Goal: Complete application form

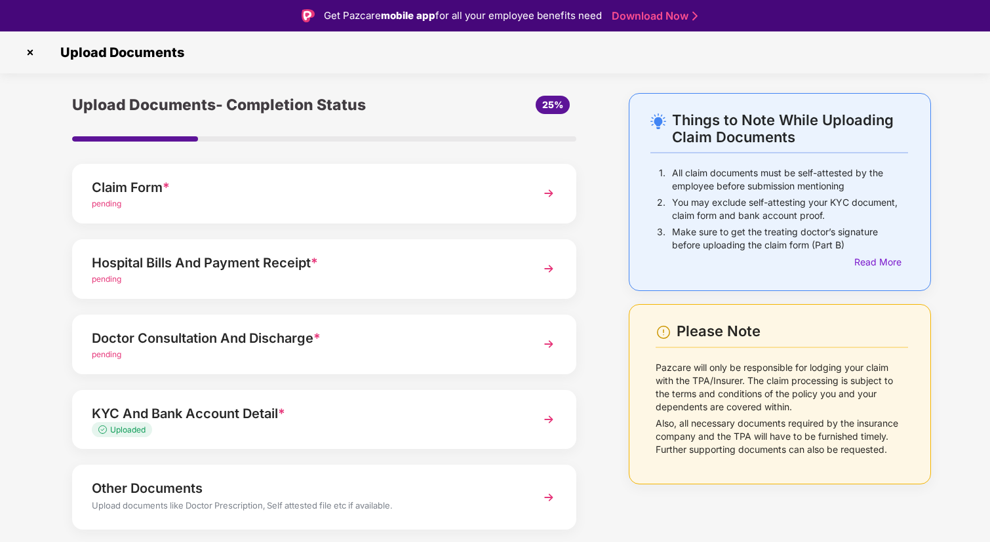
scroll to position [37, 0]
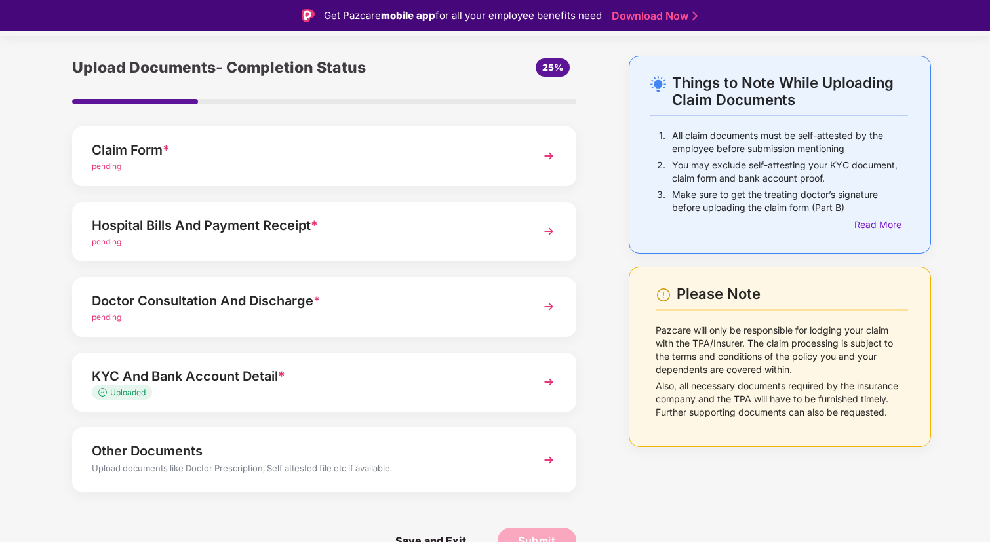
click at [363, 168] on div "pending" at bounding box center [305, 167] width 426 height 12
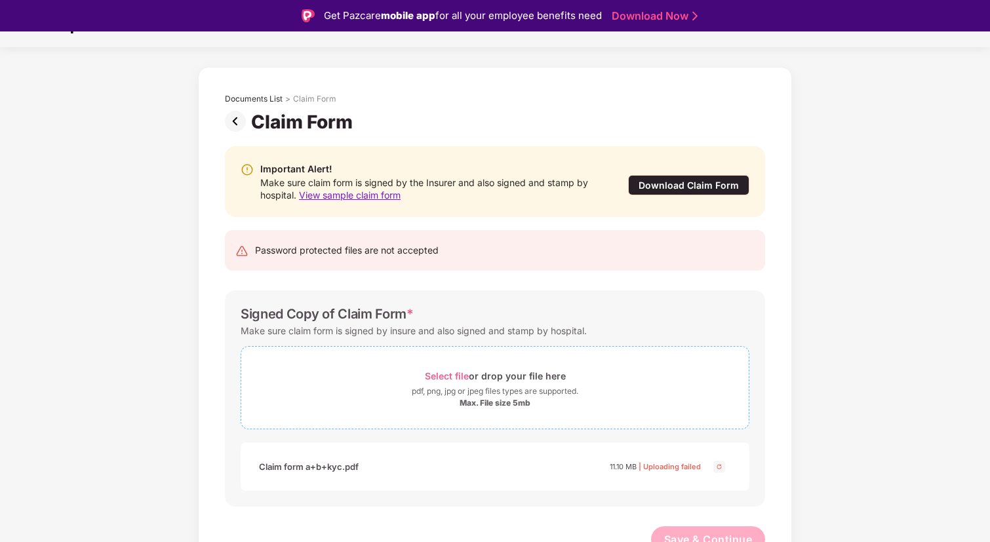
scroll to position [39, 0]
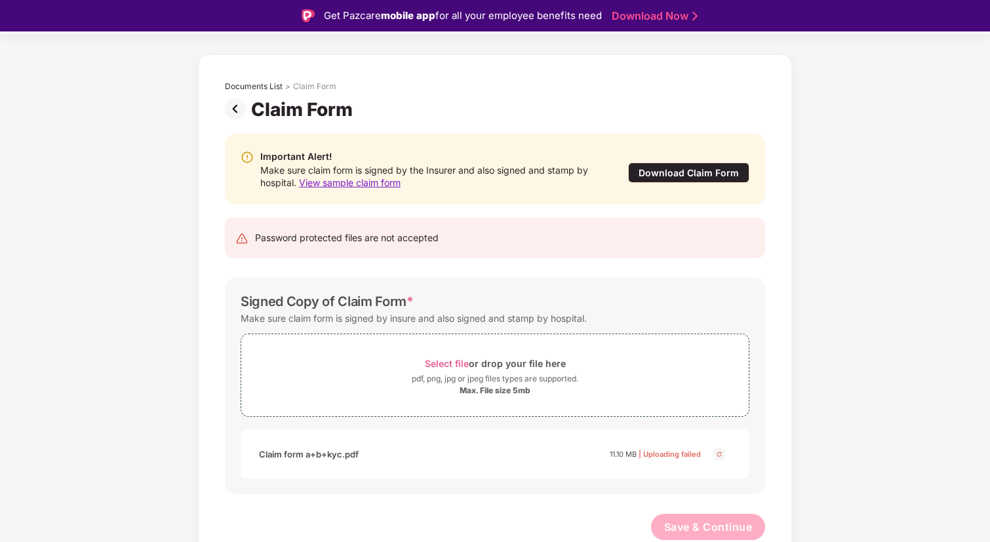
click at [231, 115] on img at bounding box center [238, 108] width 26 height 21
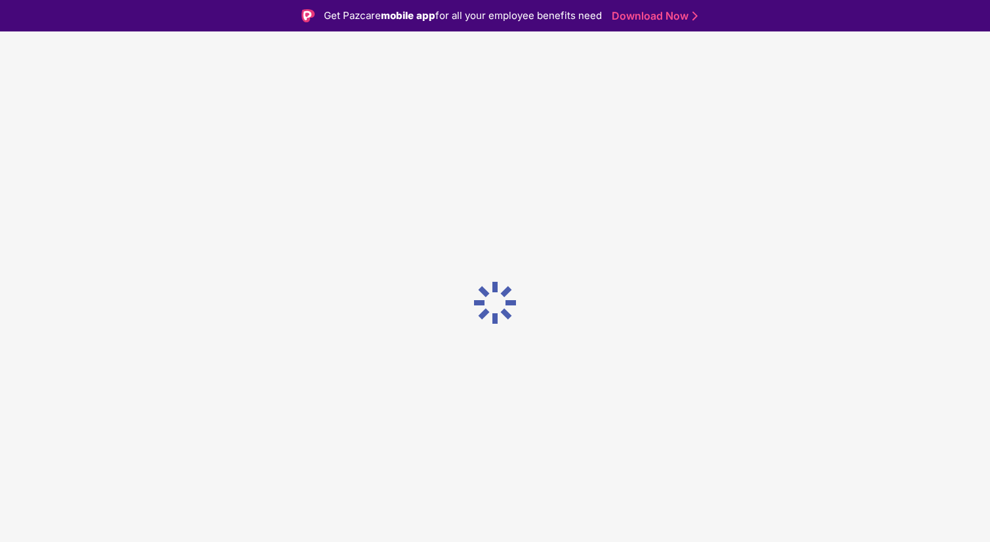
scroll to position [0, 0]
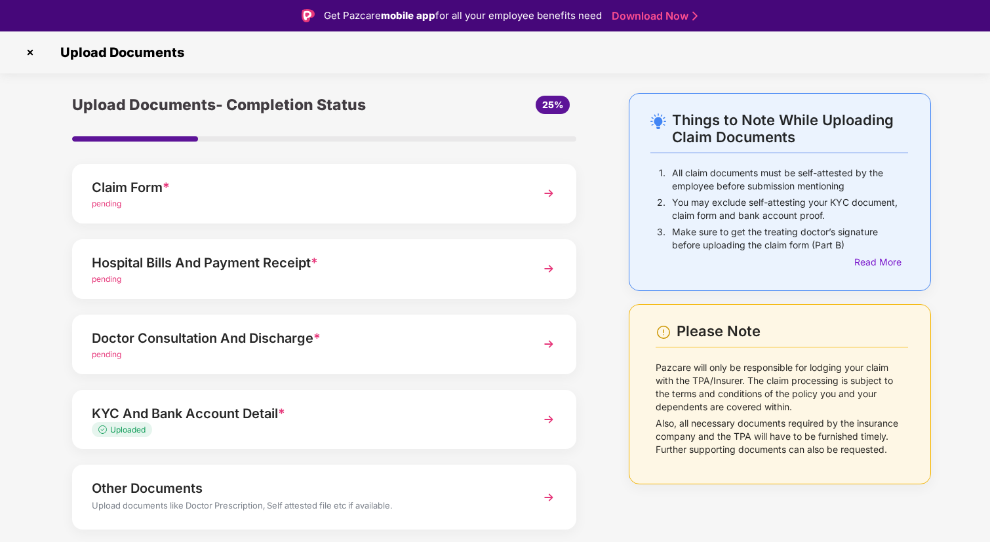
click at [302, 198] on div "pending" at bounding box center [305, 204] width 426 height 12
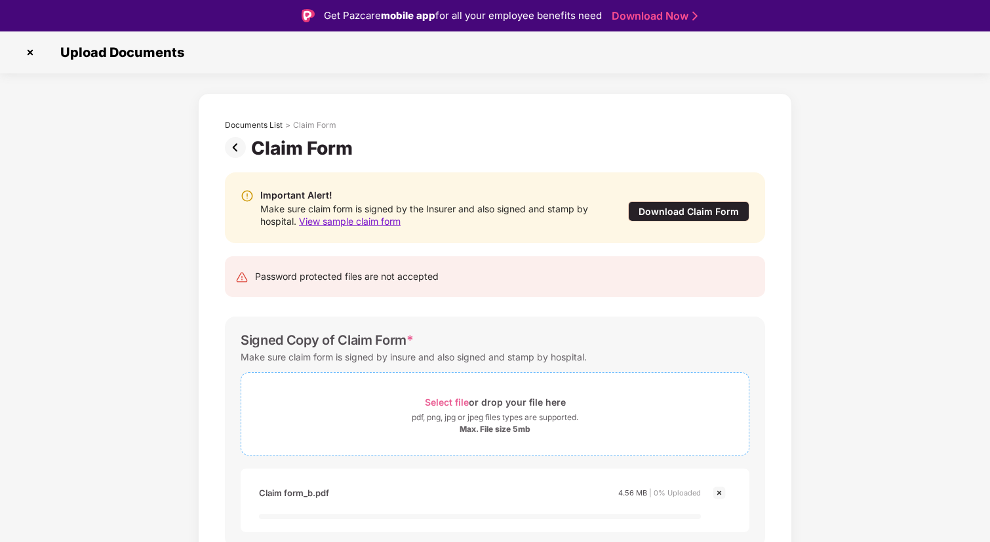
scroll to position [54, 0]
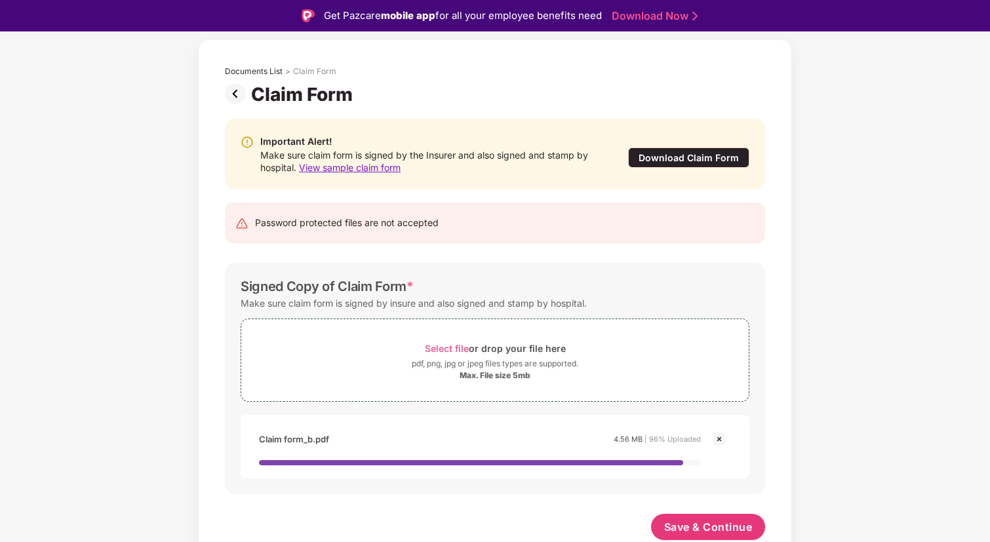
click at [719, 437] on img at bounding box center [719, 439] width 16 height 16
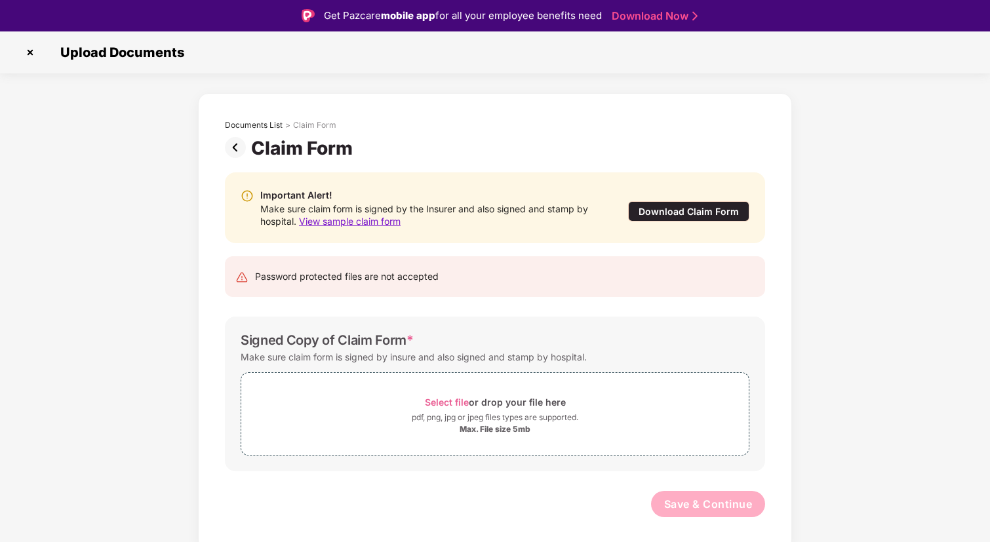
scroll to position [0, 0]
click at [719, 488] on img at bounding box center [719, 493] width 16 height 16
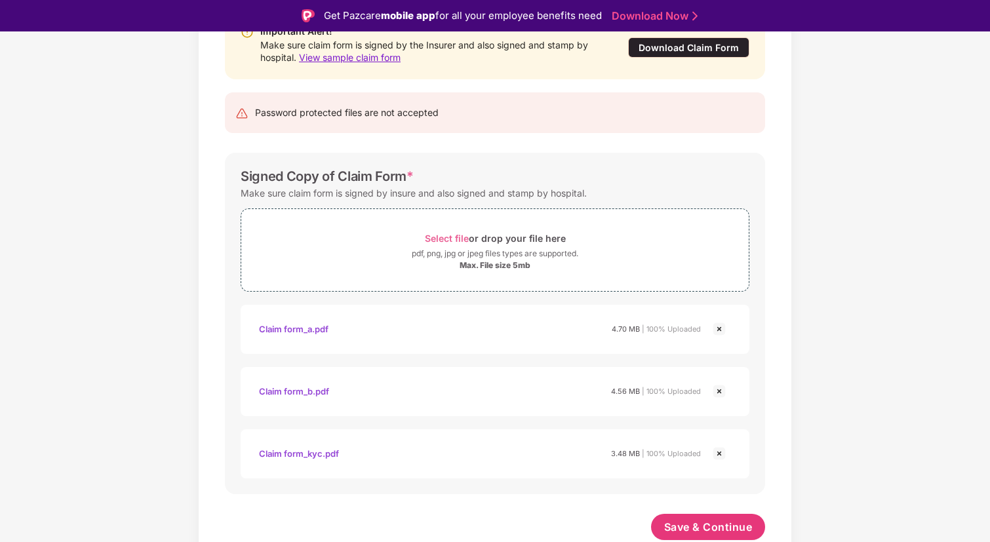
scroll to position [164, 0]
click at [283, 327] on div "Claim form_a.pdf" at bounding box center [293, 329] width 69 height 22
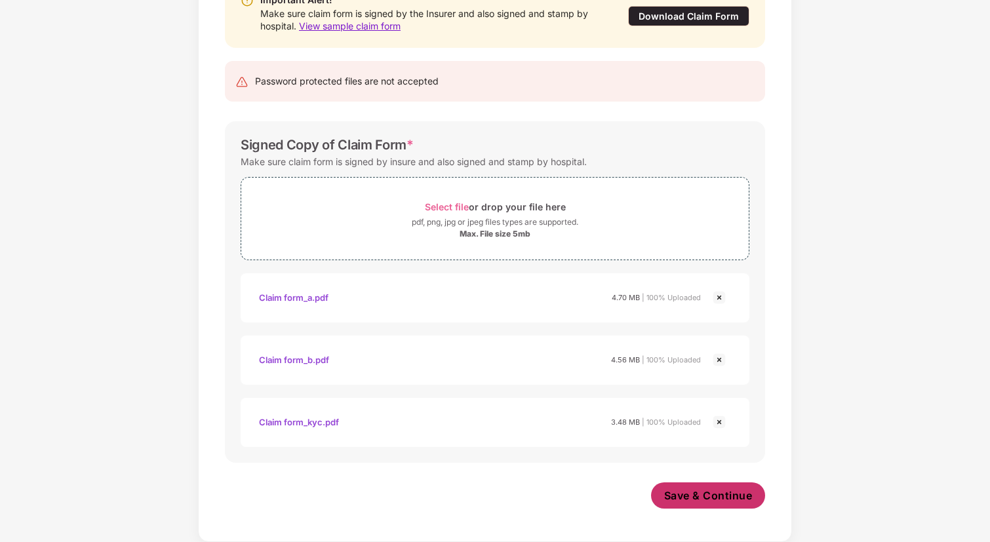
click at [696, 490] on span "Save & Continue" at bounding box center [708, 495] width 89 height 14
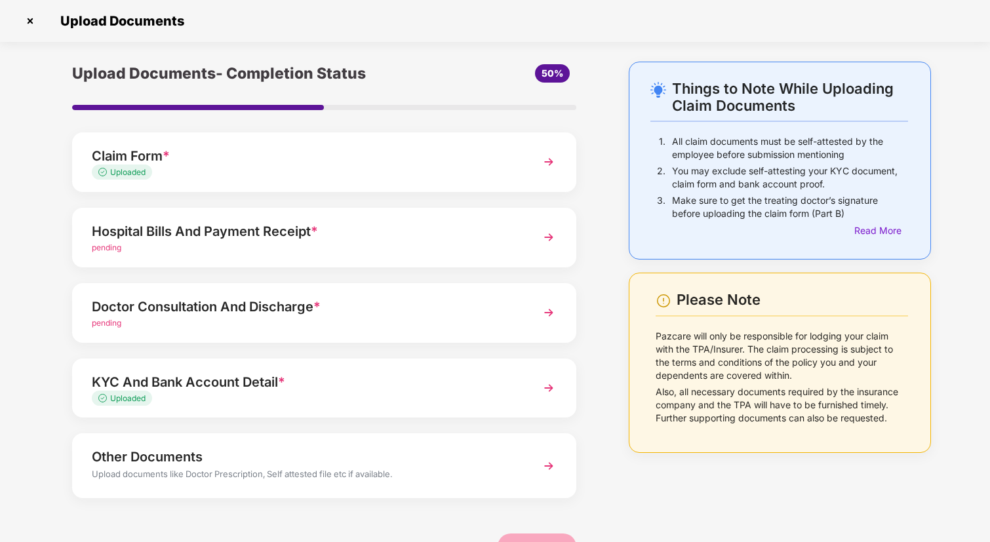
click at [283, 238] on div "Hospital Bills And Payment Receipt *" at bounding box center [305, 231] width 426 height 21
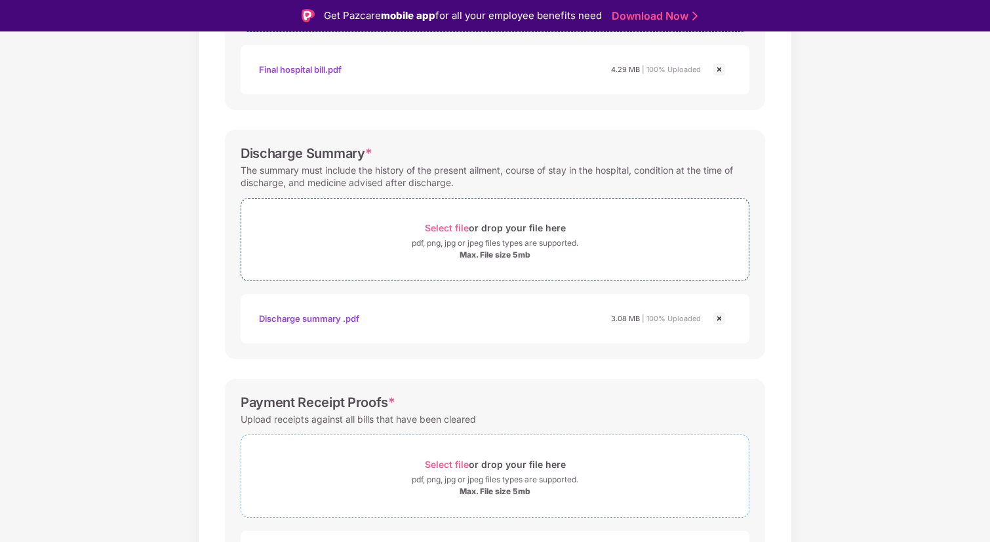
scroll to position [441, 0]
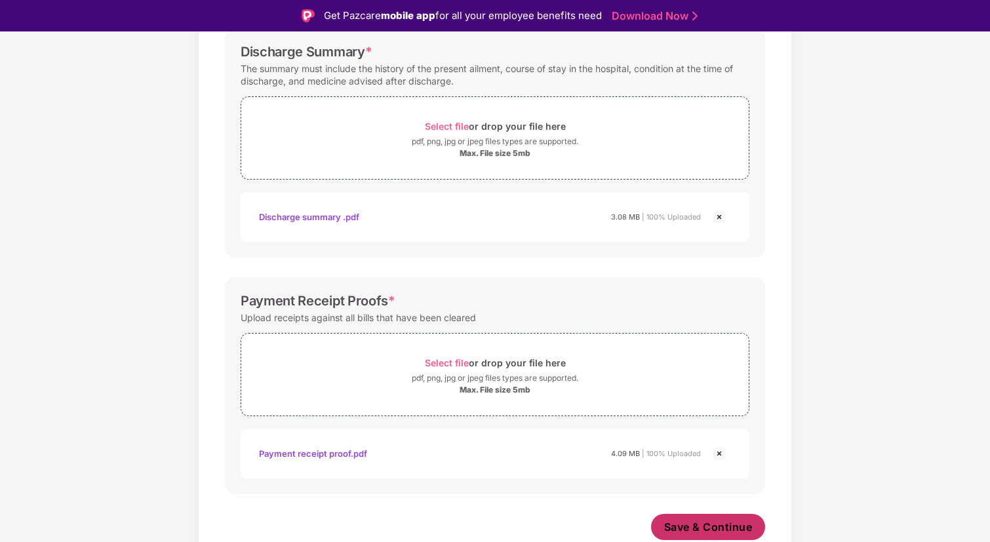
click at [703, 520] on span "Save & Continue" at bounding box center [708, 527] width 89 height 14
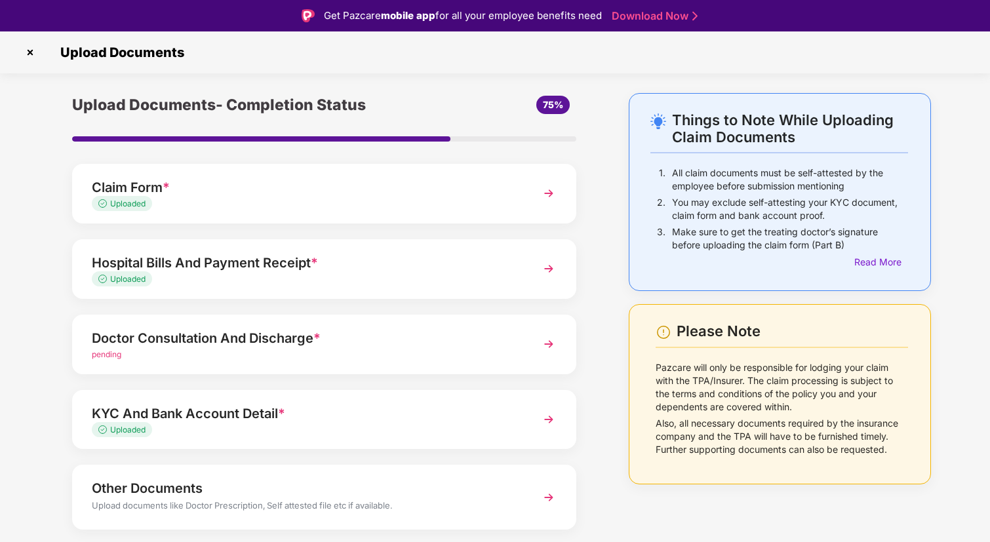
click at [318, 364] on div "Doctor Consultation And Discharge * pending" at bounding box center [324, 345] width 504 height 60
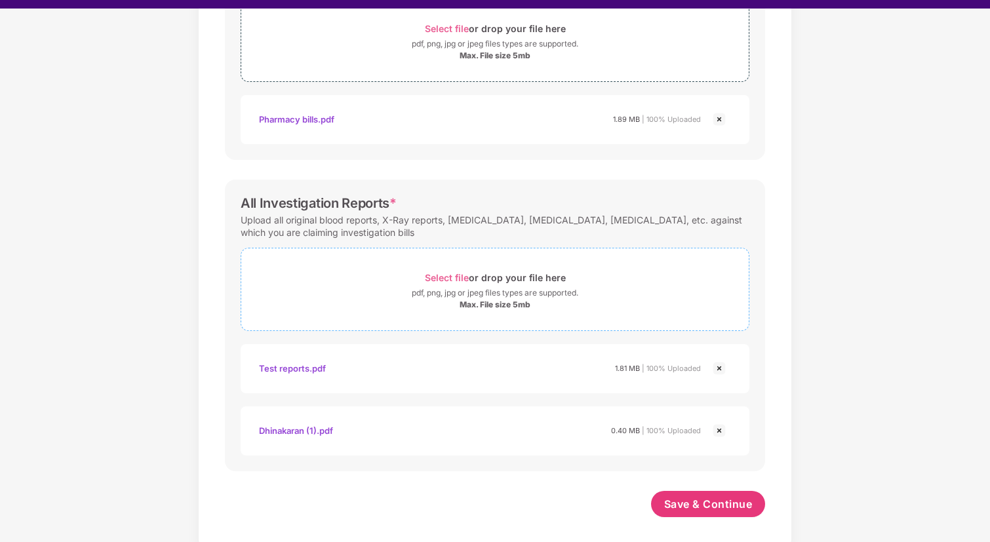
scroll to position [441, 0]
click at [717, 430] on img at bounding box center [719, 431] width 16 height 16
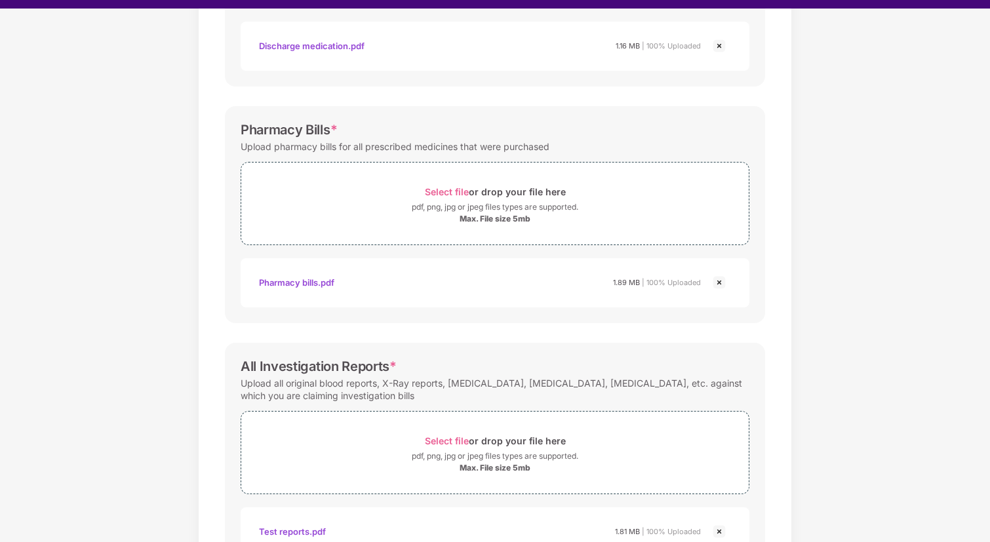
scroll to position [628, 0]
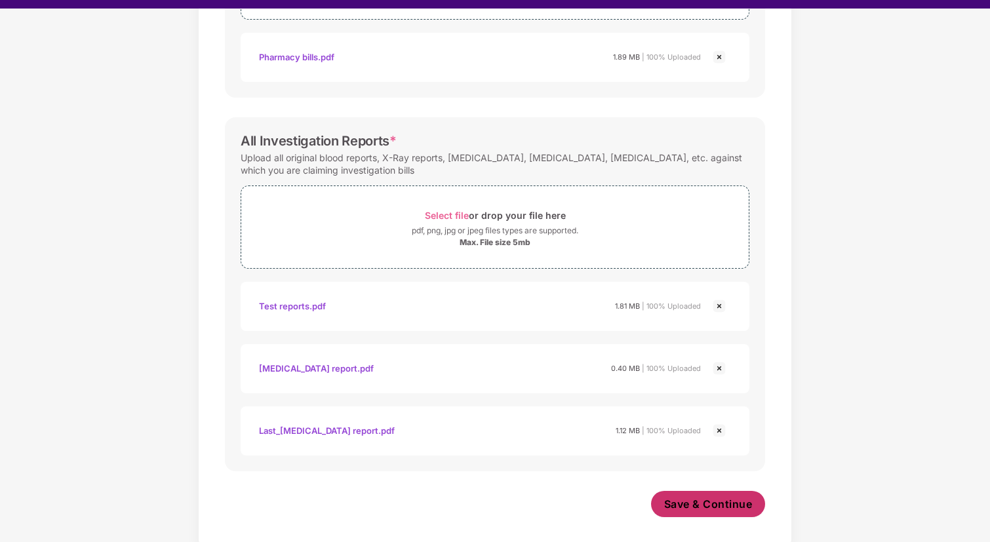
click at [703, 506] on span "Save & Continue" at bounding box center [708, 504] width 89 height 14
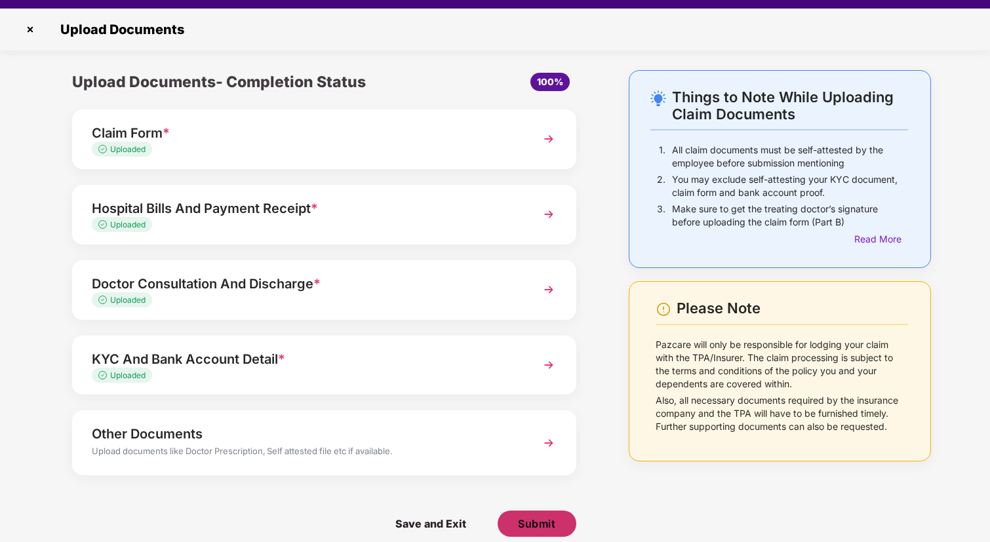
click at [532, 522] on span "Submit" at bounding box center [536, 524] width 37 height 14
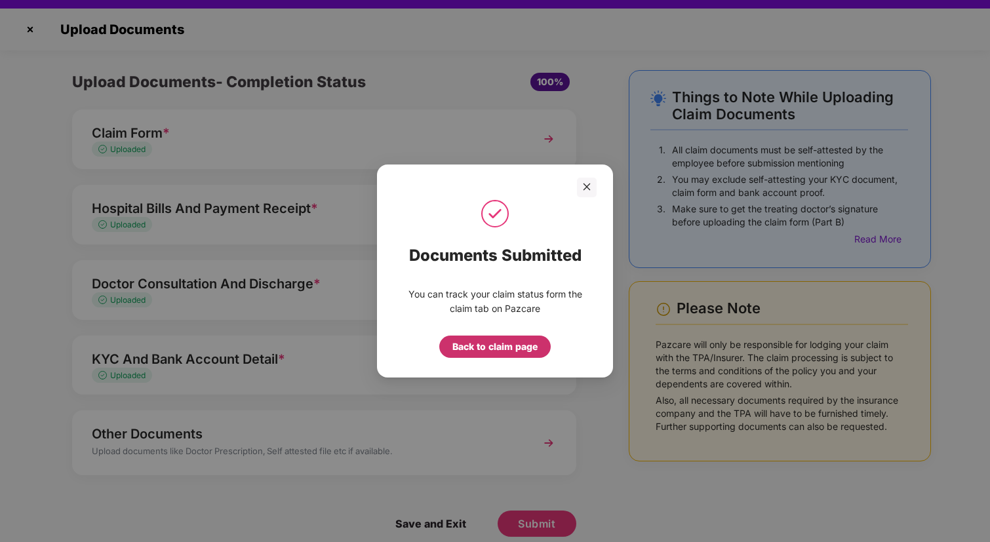
click at [505, 342] on div "Back to claim page" at bounding box center [494, 347] width 85 height 14
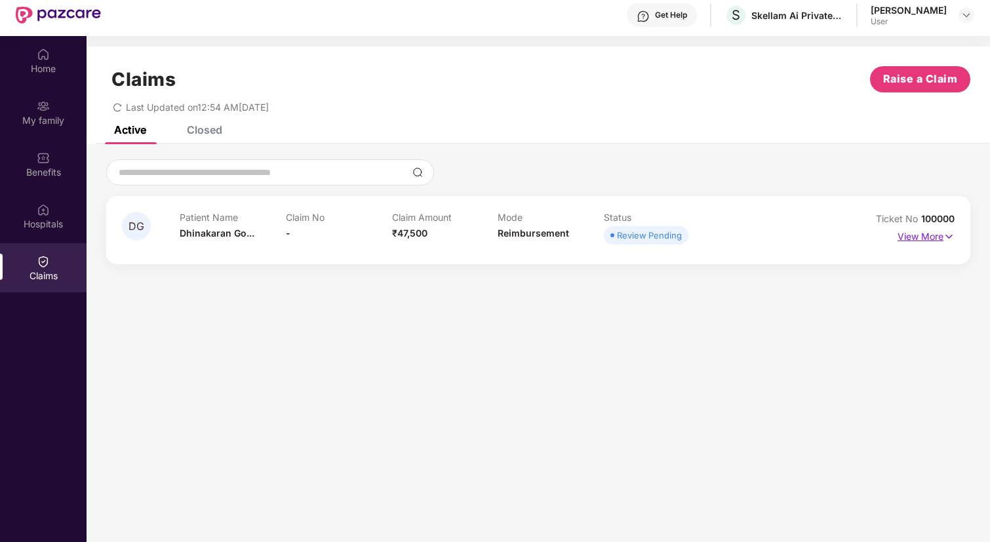
click at [930, 235] on p "View More" at bounding box center [926, 235] width 57 height 18
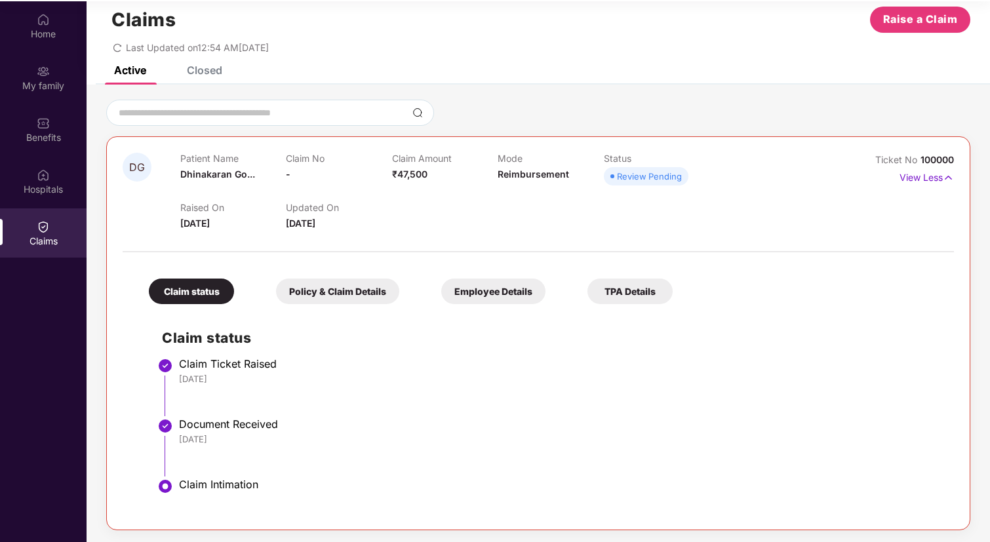
scroll to position [73, 0]
